Goal: Find specific page/section: Find specific page/section

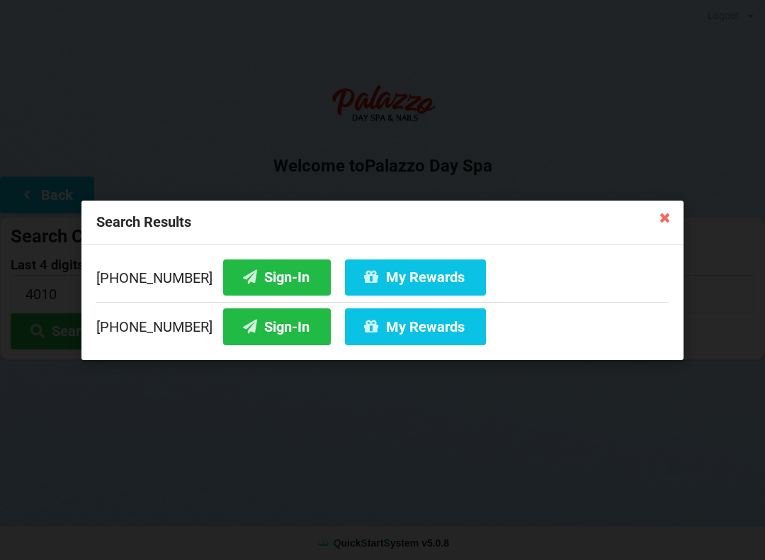
click at [657, 214] on icon at bounding box center [665, 217] width 23 height 23
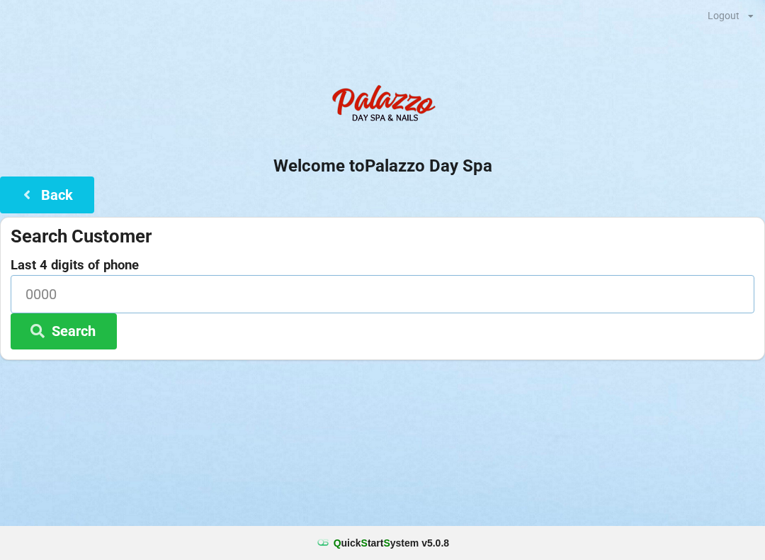
click at [60, 275] on input at bounding box center [383, 294] width 744 height 38
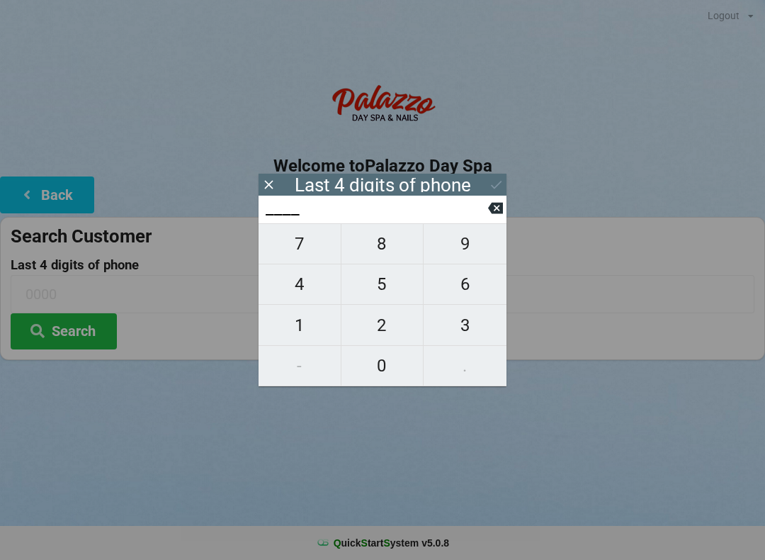
click at [389, 246] on span "8" at bounding box center [383, 244] width 82 height 30
type input "8___"
click at [381, 247] on span "8" at bounding box center [383, 244] width 82 height 30
type input "88__"
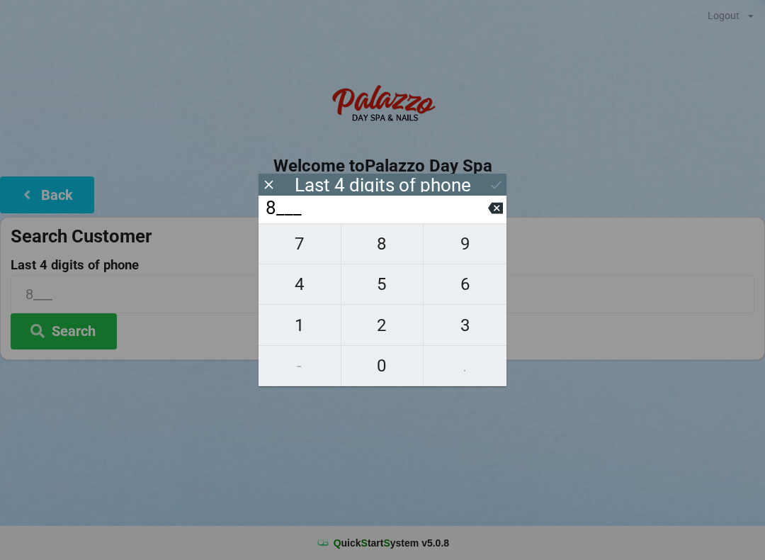
type input "88__"
click at [383, 247] on span "8" at bounding box center [383, 244] width 82 height 30
type input "888_"
click at [470, 276] on span "6" at bounding box center [465, 284] width 83 height 30
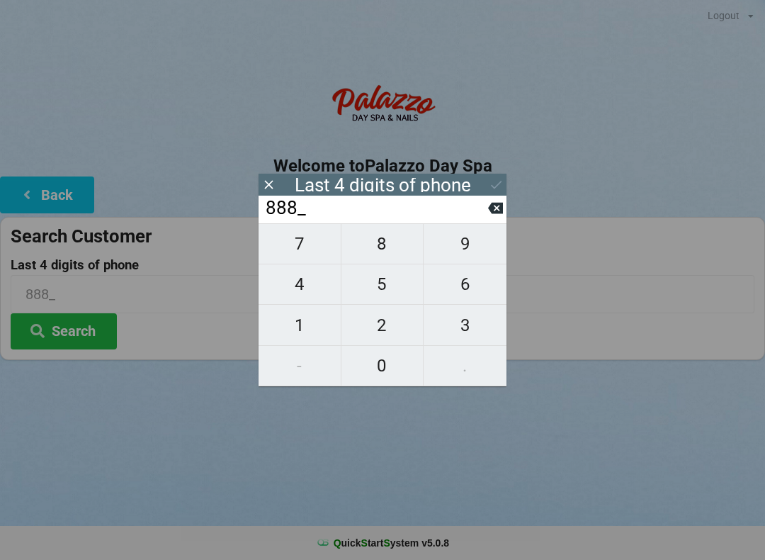
type input "8886"
click at [499, 186] on icon at bounding box center [496, 184] width 15 height 15
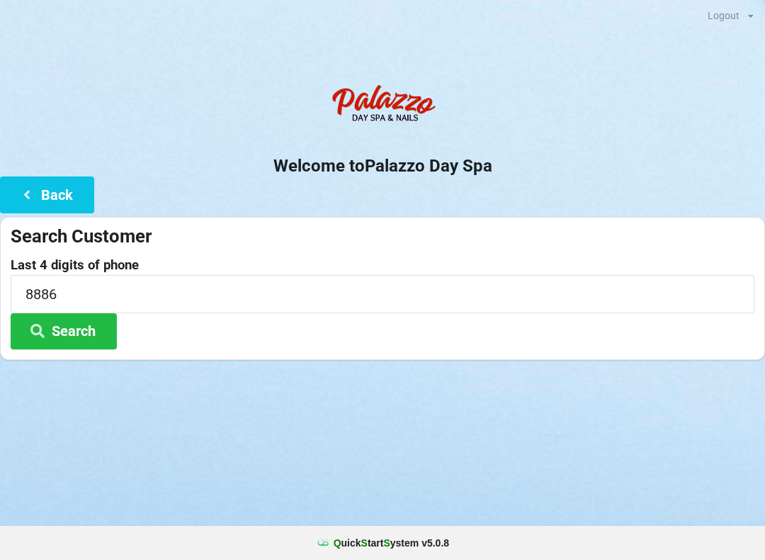
click at [81, 321] on button "Search" at bounding box center [64, 331] width 106 height 36
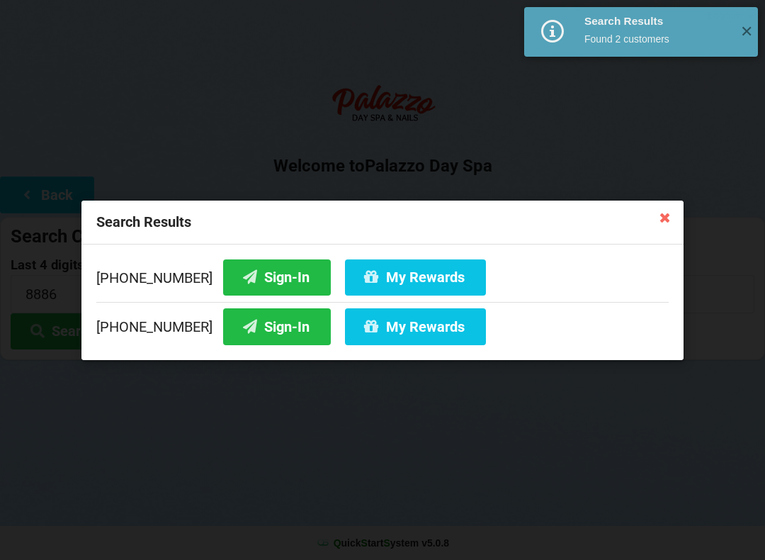
click at [249, 324] on button "Sign-In" at bounding box center [277, 326] width 108 height 36
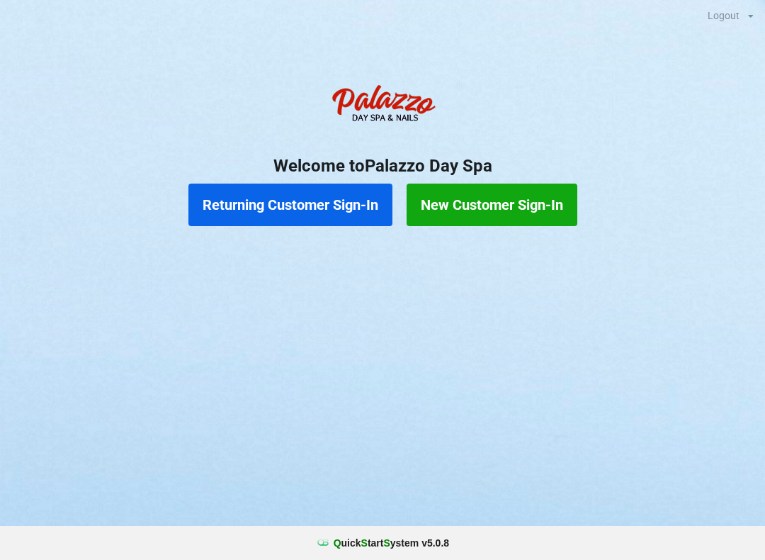
click at [303, 200] on button "Returning Customer Sign-In" at bounding box center [290, 205] width 204 height 43
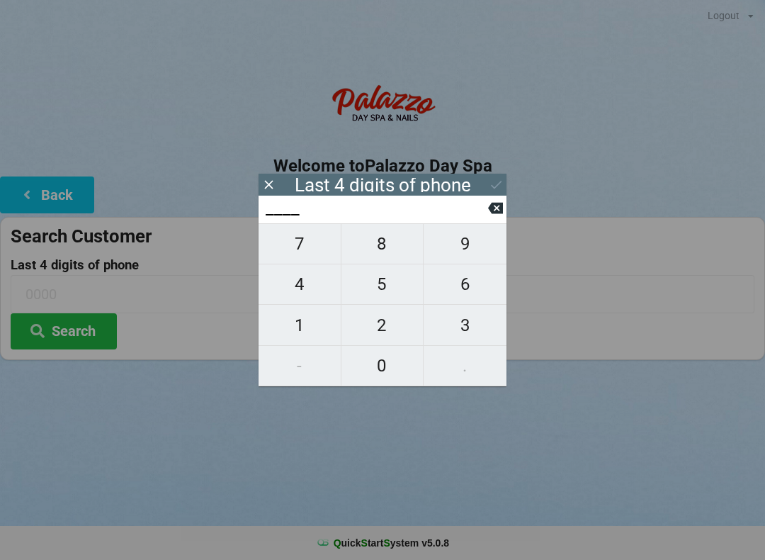
click at [488, 186] on div "Last 4 digits of phone" at bounding box center [383, 185] width 248 height 22
click at [273, 189] on icon at bounding box center [268, 184] width 15 height 15
